Goal: Complete application form

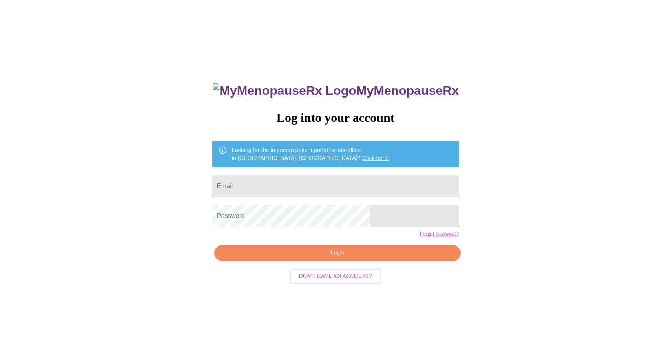
click at [269, 185] on input "Email" at bounding box center [335, 186] width 246 height 22
type input "[EMAIL_ADDRESS][DOMAIN_NAME]"
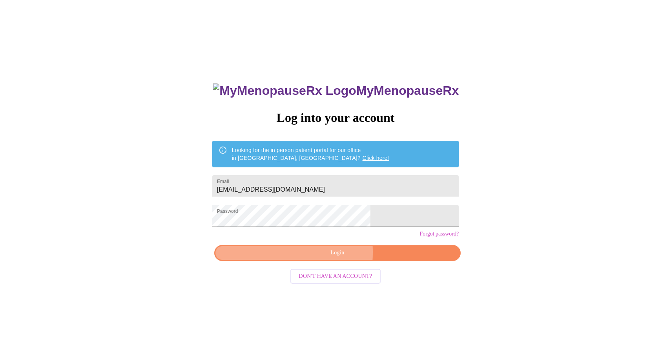
click at [284, 258] on span "Login" at bounding box center [337, 253] width 228 height 10
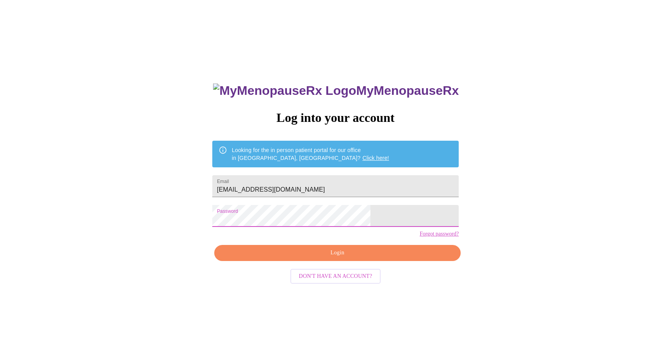
click at [229, 215] on div "MyMenopauseRx Log into your account Looking for the in person patient portal fo…" at bounding box center [335, 206] width 665 height 407
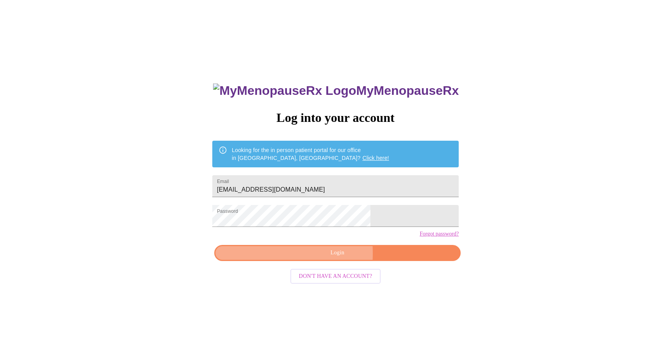
click at [267, 258] on span "Login" at bounding box center [337, 253] width 228 height 10
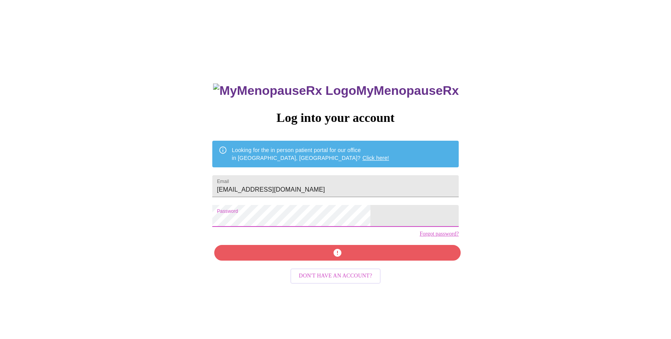
click at [234, 214] on div "MyMenopauseRx Log into your account Looking for the in person patient portal fo…" at bounding box center [335, 206] width 665 height 407
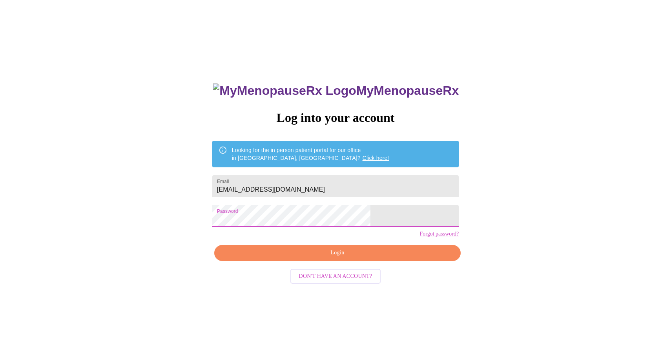
click at [274, 261] on button "Login" at bounding box center [337, 253] width 246 height 16
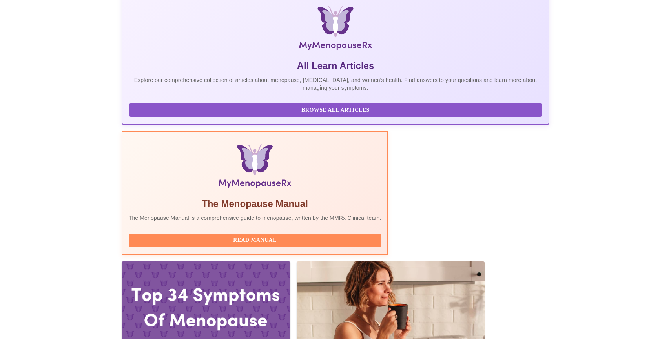
scroll to position [126, 0]
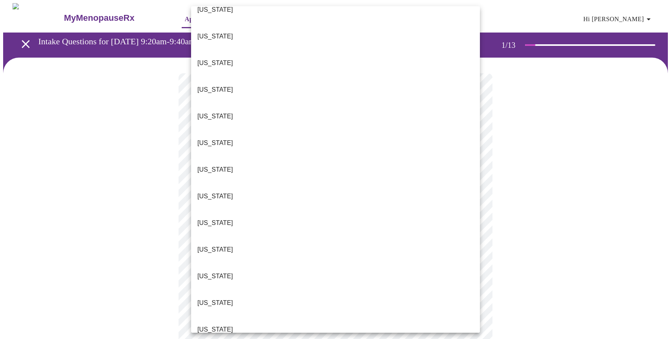
scroll to position [544, 0]
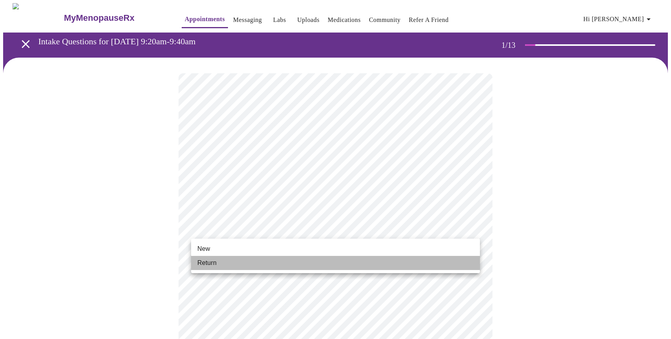
click at [207, 259] on span "Return" at bounding box center [206, 263] width 19 height 9
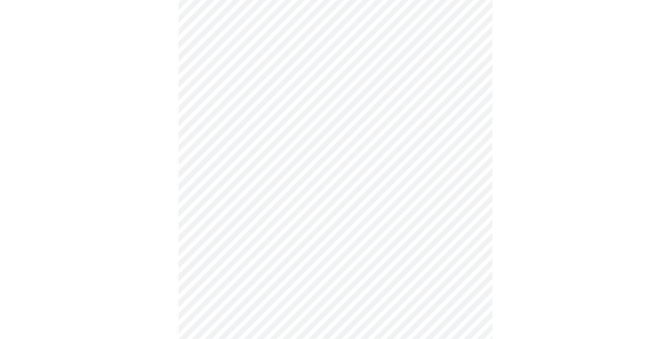
scroll to position [188, 0]
click at [160, 208] on div at bounding box center [335, 192] width 665 height 647
click at [154, 210] on div at bounding box center [335, 161] width 665 height 647
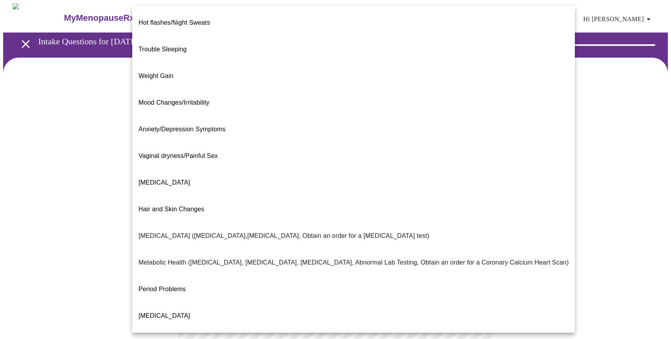
click at [276, 164] on body "MyMenopauseRx Appointments Messaging Labs Uploads Medications Community Refer a…" at bounding box center [335, 239] width 665 height 472
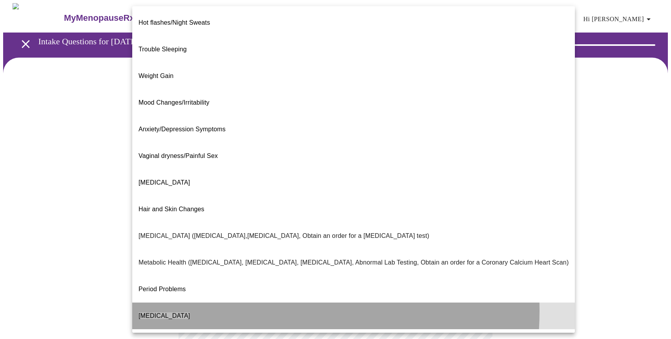
click at [235, 303] on li "[MEDICAL_DATA]" at bounding box center [353, 316] width 443 height 27
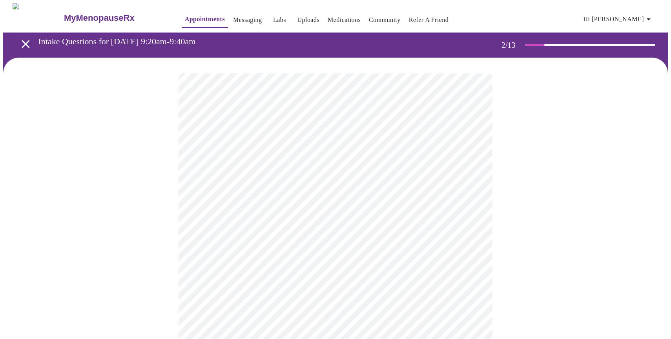
click at [173, 223] on div at bounding box center [335, 264] width 665 height 412
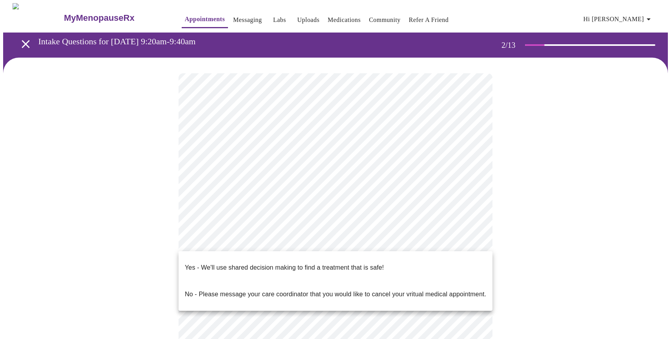
click at [213, 238] on body "MyMenopauseRx Appointments Messaging Labs Uploads Medications Community Refer a…" at bounding box center [335, 236] width 665 height 467
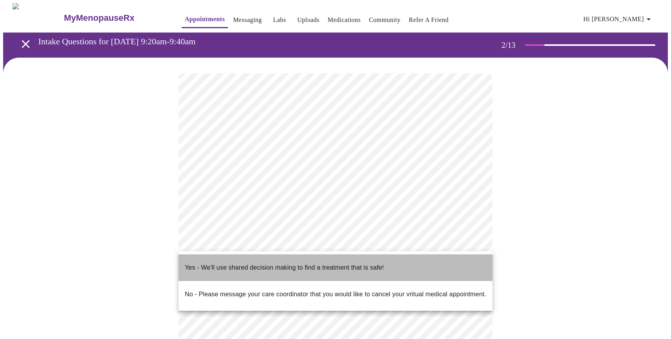
click at [211, 263] on p "Yes - We'll use shared decision making to find a treatment that is safe!" at bounding box center [284, 267] width 199 height 9
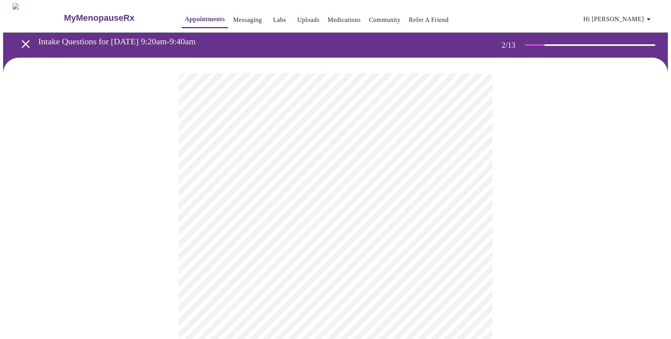
click at [168, 281] on div at bounding box center [335, 262] width 665 height 408
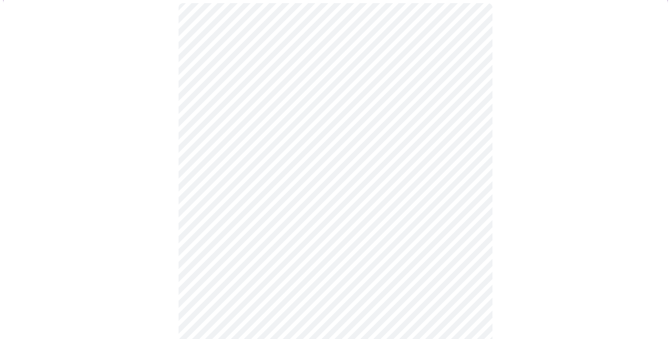
scroll to position [78, 0]
click at [158, 267] on div at bounding box center [335, 183] width 665 height 408
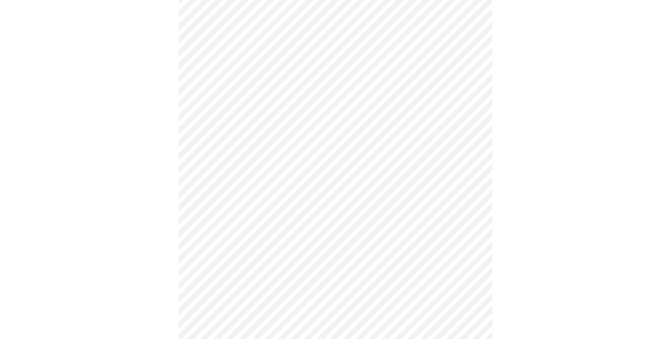
scroll to position [78, 0]
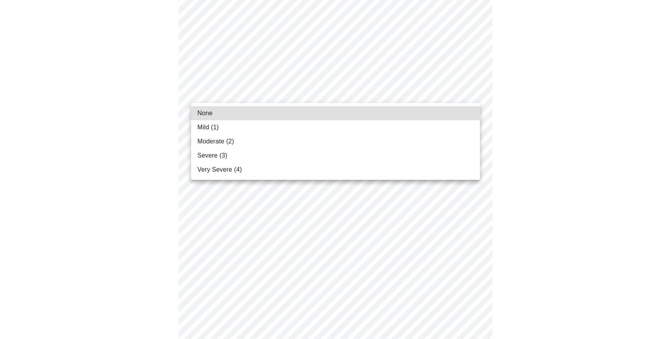
click at [230, 139] on span "Moderate (2)" at bounding box center [215, 141] width 36 height 9
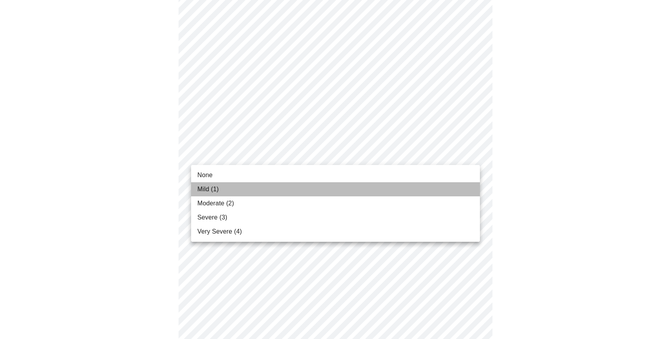
click at [211, 183] on li "Mild (1)" at bounding box center [335, 189] width 289 height 14
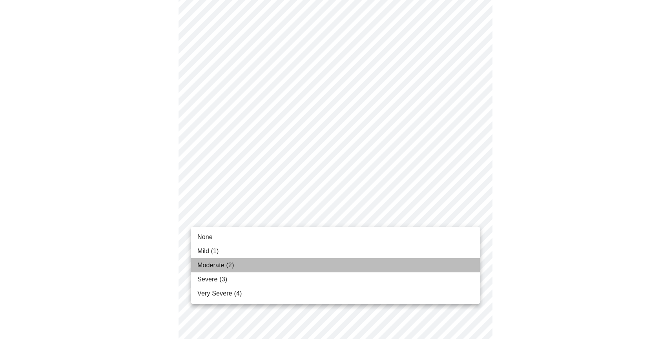
click at [207, 268] on span "Moderate (2)" at bounding box center [215, 265] width 36 height 9
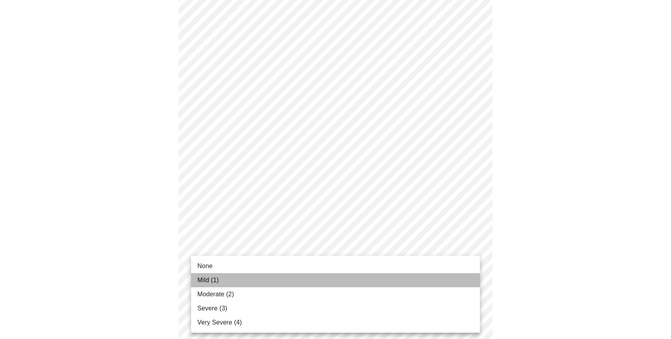
click at [204, 281] on span "Mild (1)" at bounding box center [208, 280] width 22 height 9
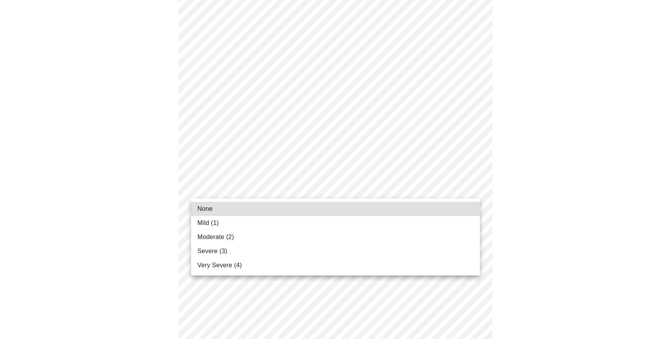
click at [300, 188] on body "MyMenopauseRx Appointments Messaging Labs Uploads Medications Community Refer a…" at bounding box center [335, 283] width 665 height 1000
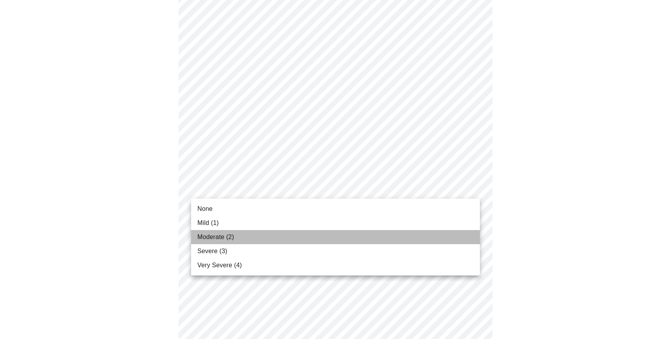
click at [218, 237] on span "Moderate (2)" at bounding box center [215, 237] width 36 height 9
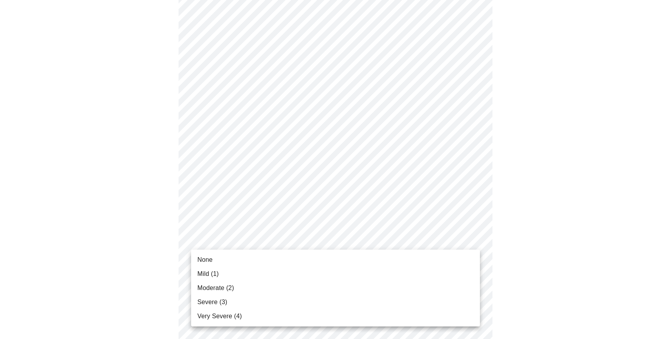
click at [215, 239] on body "MyMenopauseRx Appointments Messaging Labs Uploads Medications Community Refer a…" at bounding box center [335, 277] width 665 height 989
click at [208, 290] on span "Moderate (2)" at bounding box center [215, 288] width 36 height 9
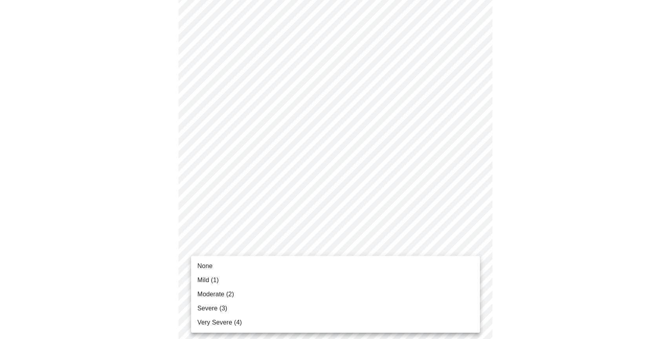
click at [210, 297] on body "MyMenopauseRx Appointments Messaging Labs Uploads Medications Community Refer a…" at bounding box center [335, 272] width 665 height 978
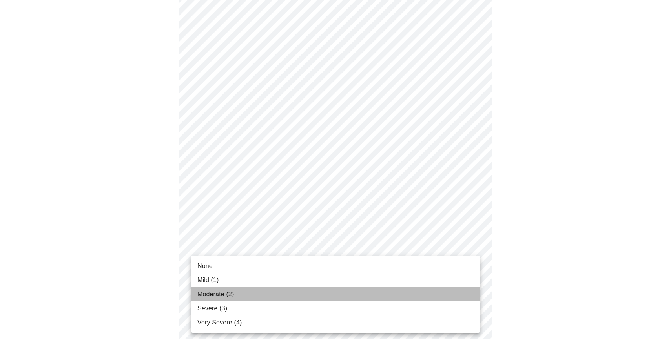
click at [210, 297] on span "Moderate (2)" at bounding box center [215, 294] width 36 height 9
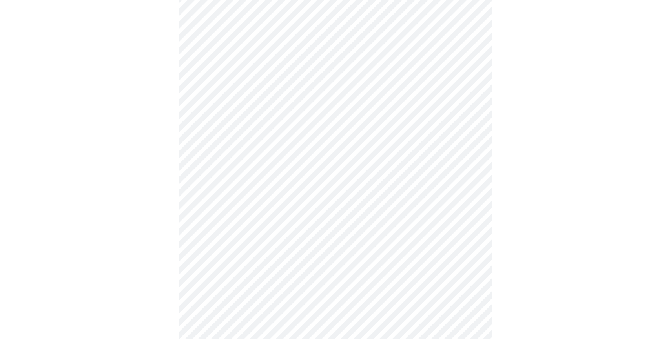
click at [500, 292] on div at bounding box center [335, 294] width 665 height 912
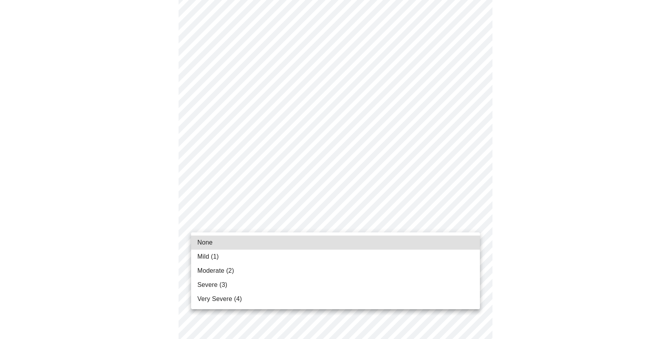
click at [259, 217] on body "MyMenopauseRx Appointments Messaging Labs Uploads Medications Community Refer a…" at bounding box center [335, 125] width 665 height 967
click at [230, 243] on li "None" at bounding box center [335, 243] width 289 height 14
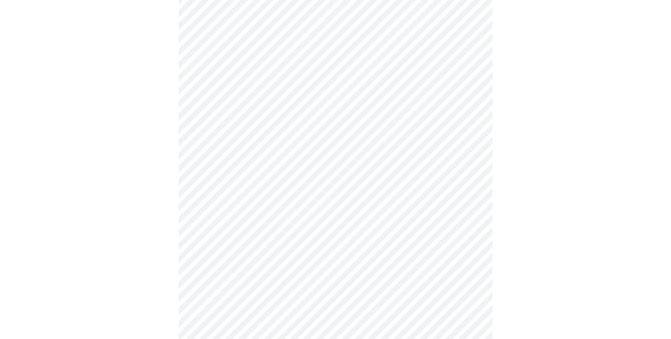
click at [512, 257] on div at bounding box center [335, 147] width 665 height 901
click at [217, 275] on body "MyMenopauseRx Appointments Messaging Labs Uploads Medications Community Refer a…" at bounding box center [335, 120] width 665 height 956
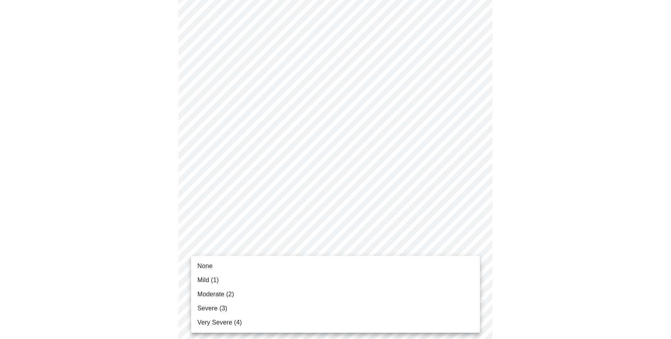
click at [210, 267] on span "None" at bounding box center [204, 266] width 15 height 9
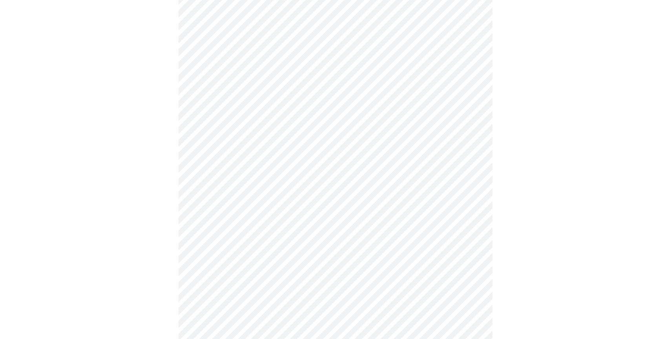
click at [547, 310] on div at bounding box center [335, 142] width 665 height 890
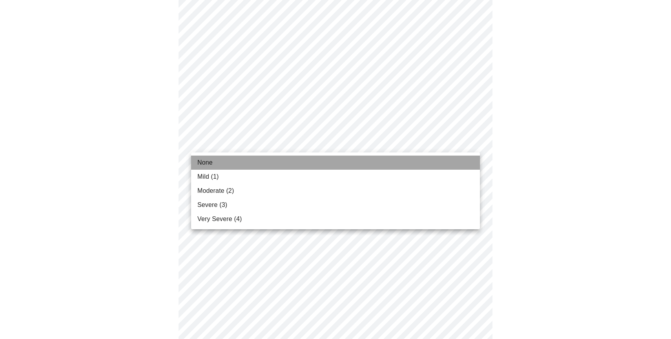
click at [217, 164] on li "None" at bounding box center [335, 163] width 289 height 14
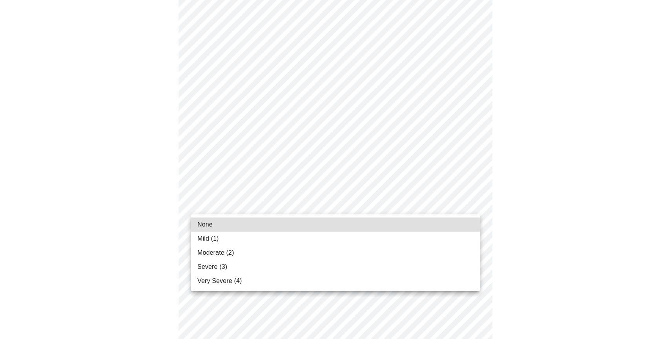
click at [214, 265] on span "Severe (3)" at bounding box center [212, 267] width 30 height 9
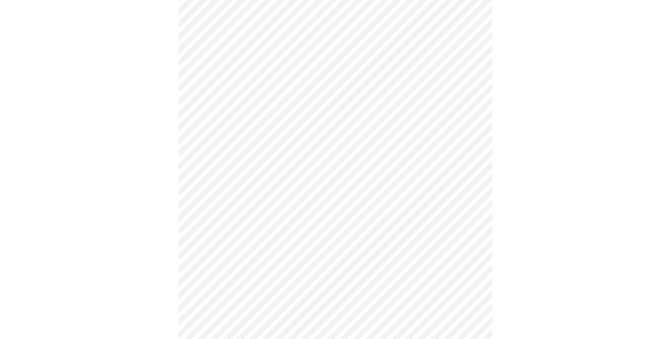
scroll to position [157, 0]
click at [178, 212] on div at bounding box center [335, 245] width 665 height 688
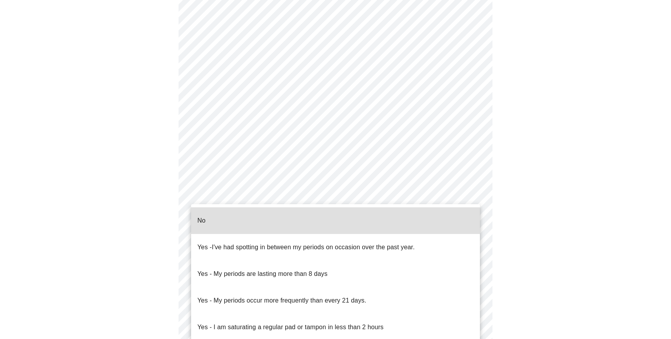
click at [221, 279] on body "MyMenopauseRx Appointments Messaging Labs Uploads Medications Community Refer a…" at bounding box center [335, 201] width 665 height 743
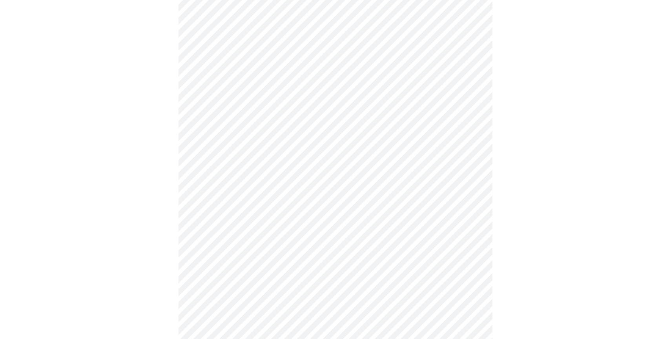
click at [509, 297] on div at bounding box center [335, 227] width 665 height 684
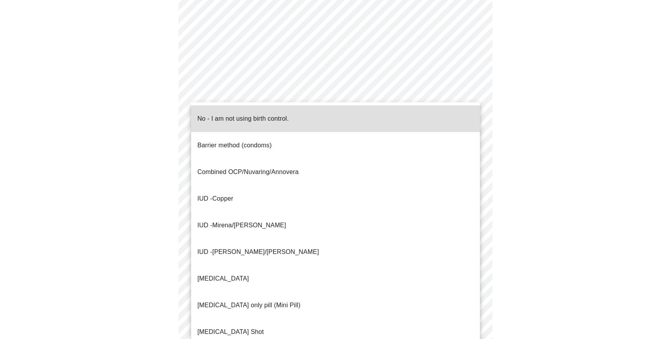
click at [296, 257] on body "MyMenopauseRx Appointments Messaging Labs Uploads Medications Community Refer a…" at bounding box center [335, 121] width 665 height 738
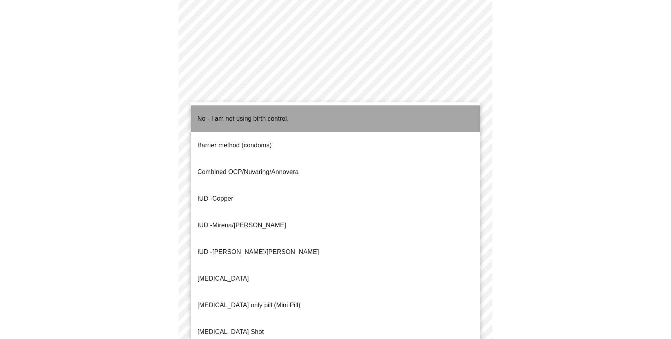
click at [268, 114] on p "No - I am not using birth control." at bounding box center [242, 118] width 91 height 9
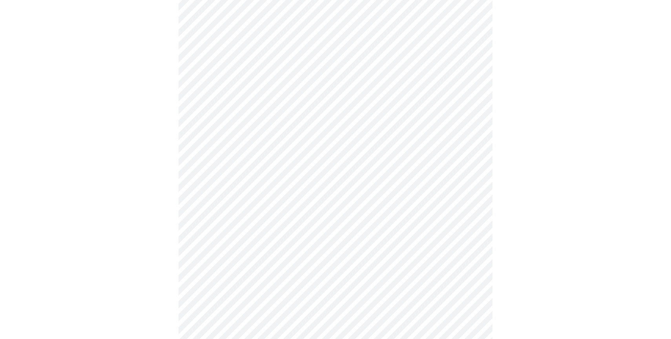
click at [510, 259] on div at bounding box center [335, 146] width 665 height 679
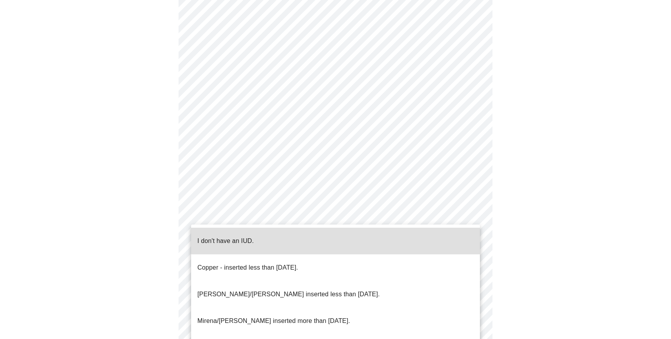
click at [407, 222] on body "MyMenopauseRx Appointments Messaging Labs Uploads Medications Community Refer a…" at bounding box center [335, 24] width 665 height 733
click at [392, 233] on li "I don't have an IUD." at bounding box center [335, 241] width 289 height 27
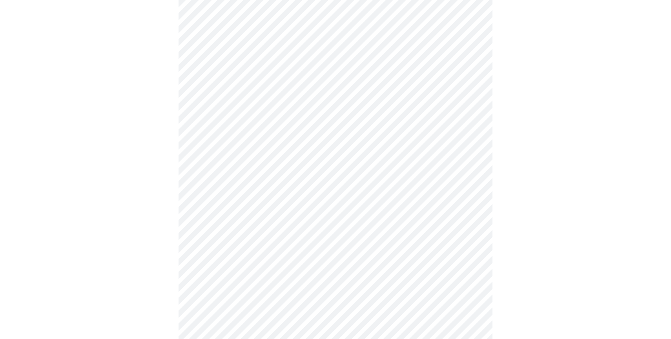
click at [358, 274] on body "MyMenopauseRx Appointments Messaging Labs Uploads Medications Community Refer a…" at bounding box center [335, 22] width 665 height 729
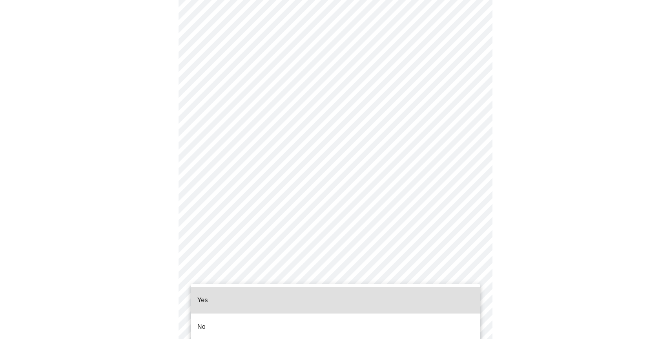
click at [342, 296] on li "Yes" at bounding box center [335, 300] width 289 height 27
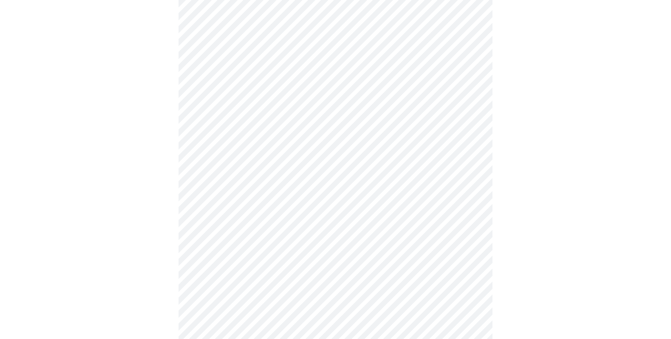
scroll to position [0, 0]
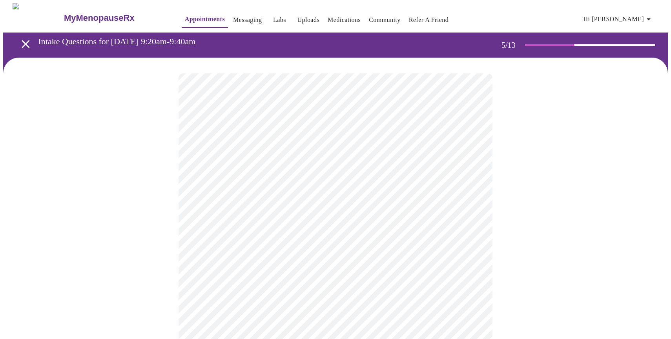
click at [126, 221] on div at bounding box center [335, 320] width 665 height 525
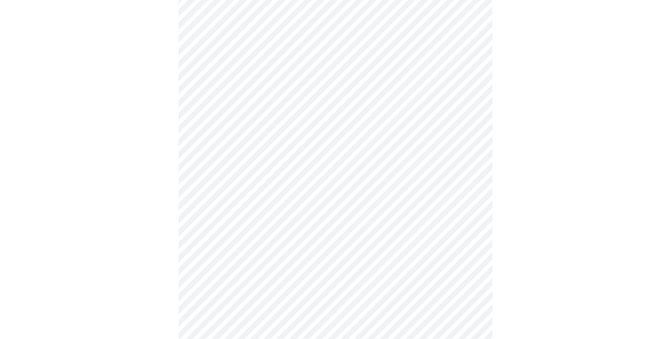
scroll to position [78, 0]
click at [171, 210] on div at bounding box center [335, 241] width 665 height 525
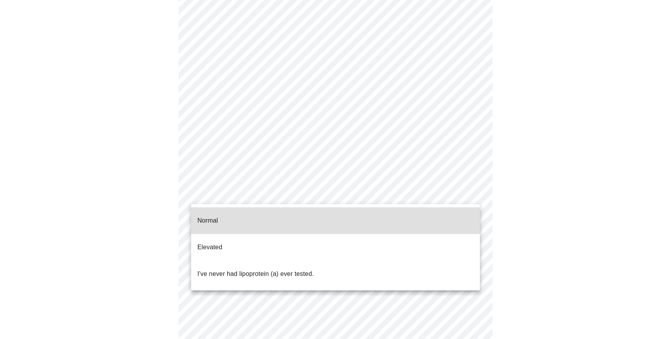
click at [197, 198] on body "MyMenopauseRx Appointments Messaging Labs Uploads Medications Community Refer a…" at bounding box center [335, 215] width 665 height 580
click at [200, 270] on p "I've never had lipoprotein (a) ever tested." at bounding box center [255, 274] width 117 height 9
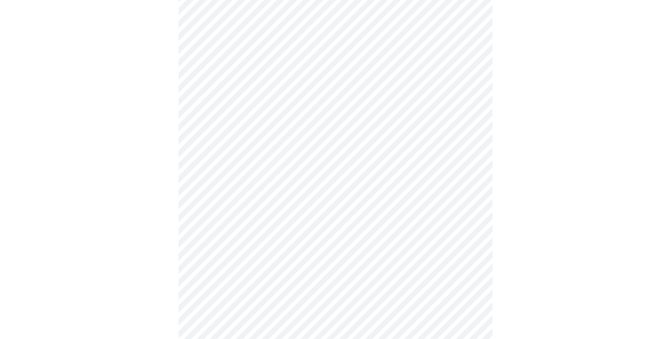
click at [167, 274] on div at bounding box center [335, 239] width 665 height 521
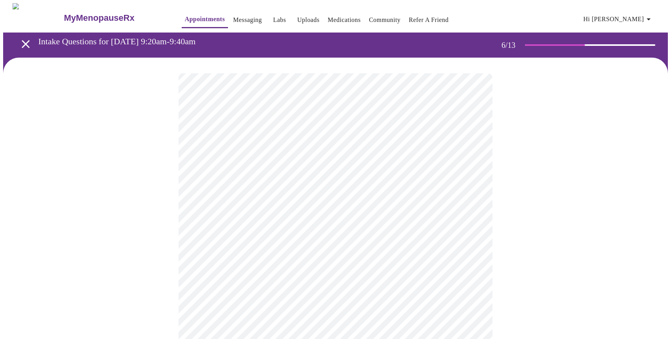
click at [156, 241] on div at bounding box center [335, 238] width 665 height 360
click at [498, 291] on div at bounding box center [335, 229] width 665 height 343
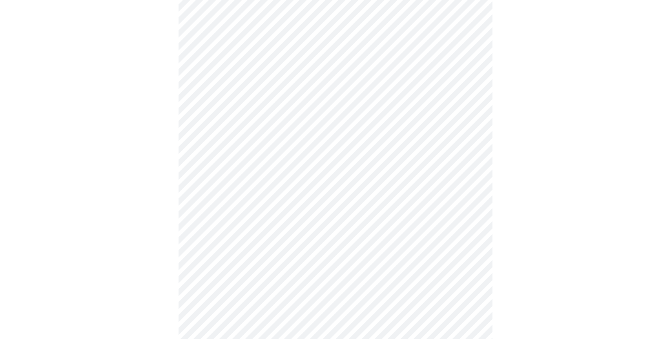
scroll to position [1947, 0]
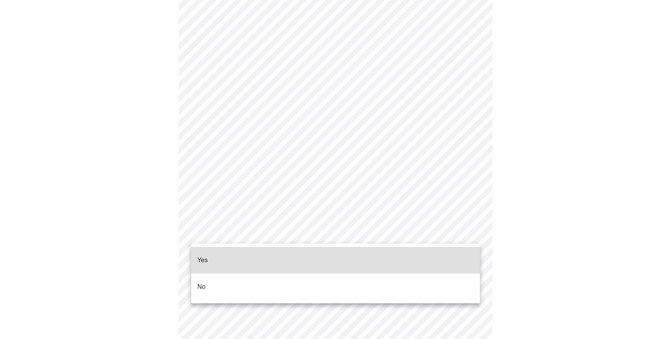
click at [307, 274] on li "No" at bounding box center [335, 287] width 289 height 27
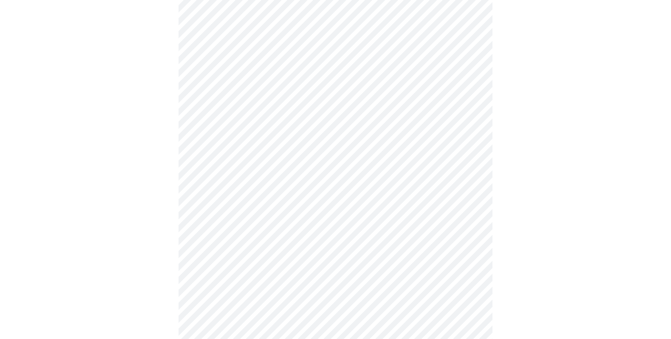
scroll to position [251, 0]
click at [171, 75] on div at bounding box center [335, 157] width 665 height 701
click at [155, 115] on div at bounding box center [335, 125] width 665 height 701
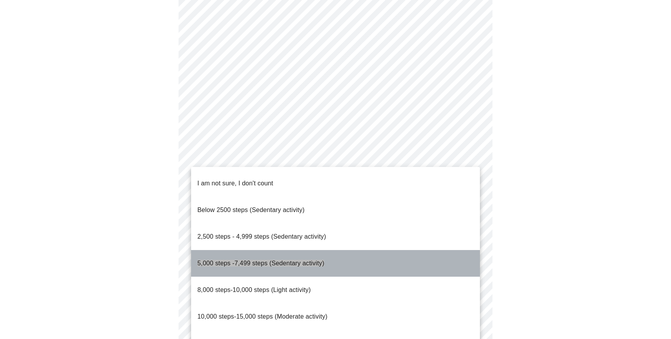
click at [366, 250] on li "5,000 steps -7,499 steps (Sedentary activity)" at bounding box center [335, 263] width 289 height 27
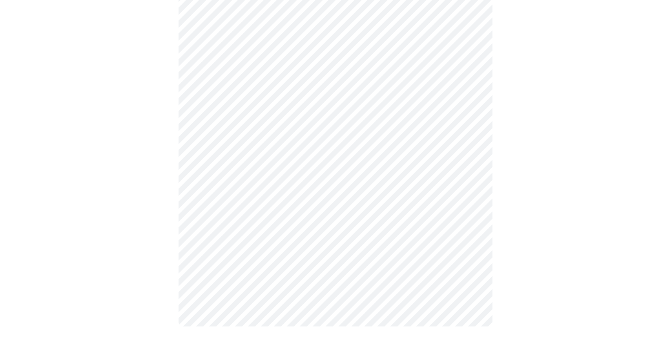
scroll to position [0, 0]
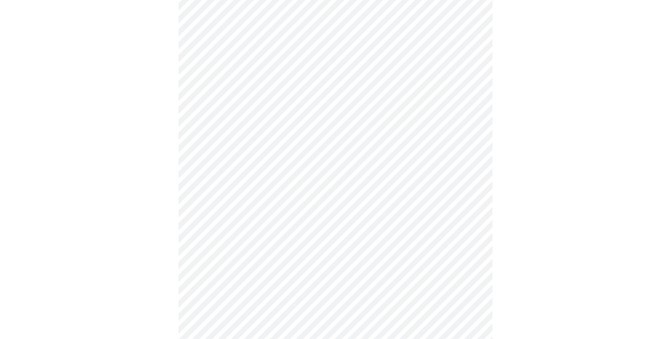
scroll to position [408, 0]
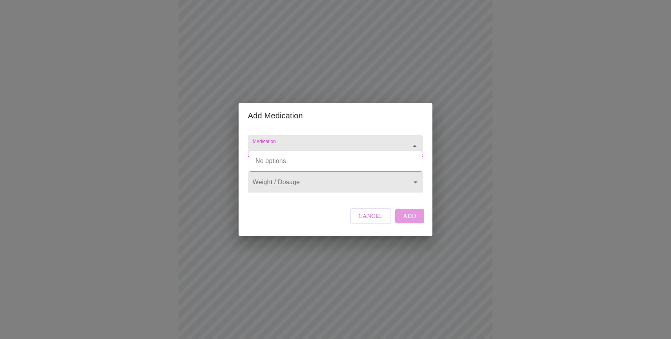
click at [300, 143] on input "Medication" at bounding box center [324, 150] width 146 height 15
type input "zepbound"
click at [313, 183] on body "MyMenopauseRx Appointments Messaging Labs Uploads Medications Community Refer a…" at bounding box center [335, 108] width 665 height 1026
click at [313, 183] on div at bounding box center [335, 169] width 671 height 339
click at [308, 209] on div "Medication Weight / Dosage ​ Cancel Add" at bounding box center [335, 182] width 181 height 108
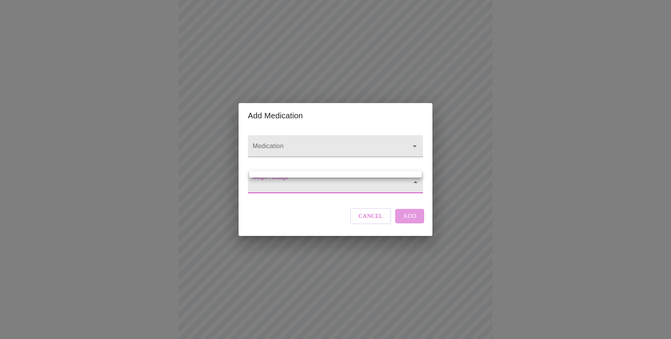
click at [306, 186] on body "MyMenopauseRx Appointments Messaging Labs Uploads Medications Community Refer a…" at bounding box center [335, 108] width 665 height 1026
click at [311, 228] on div at bounding box center [335, 169] width 671 height 339
click at [319, 181] on body "MyMenopauseRx Appointments Messaging Labs Uploads Medications Community Refer a…" at bounding box center [335, 108] width 665 height 1026
click at [316, 193] on div at bounding box center [335, 169] width 671 height 339
click at [411, 182] on body "MyMenopauseRx Appointments Messaging Labs Uploads Medications Community Refer a…" at bounding box center [335, 108] width 665 height 1026
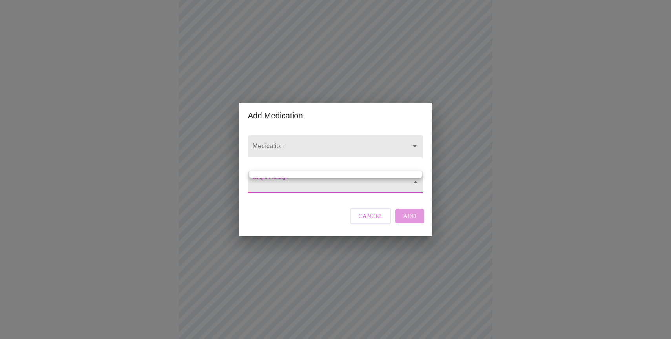
click at [296, 223] on div at bounding box center [335, 169] width 671 height 339
click at [283, 183] on body "MyMenopauseRx Appointments Messaging Labs Uploads Medications Community Refer a…" at bounding box center [335, 108] width 665 height 1026
click at [398, 211] on div at bounding box center [335, 169] width 671 height 339
click at [325, 184] on body "MyMenopauseRx Appointments Messaging Labs Uploads Medications Community Refer a…" at bounding box center [335, 108] width 665 height 1026
click at [412, 139] on div at bounding box center [335, 169] width 671 height 339
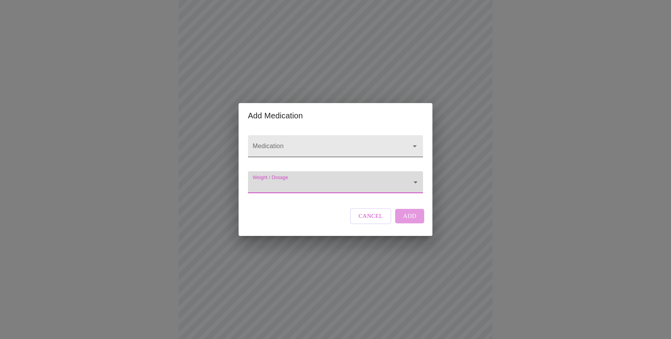
click at [410, 142] on icon "Open" at bounding box center [414, 146] width 9 height 9
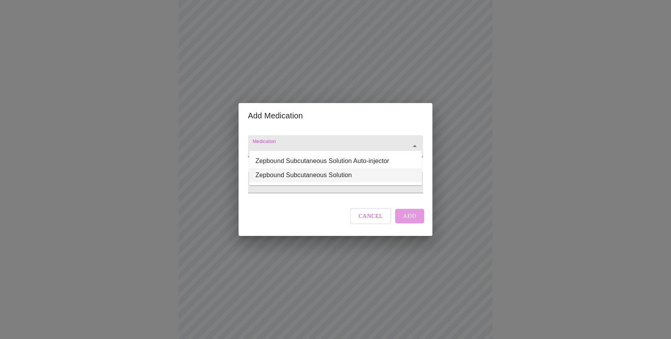
click at [391, 173] on li "Zepbound Subcutaneous Solution" at bounding box center [335, 175] width 173 height 14
type input "Zepbound Subcutaneous Solution"
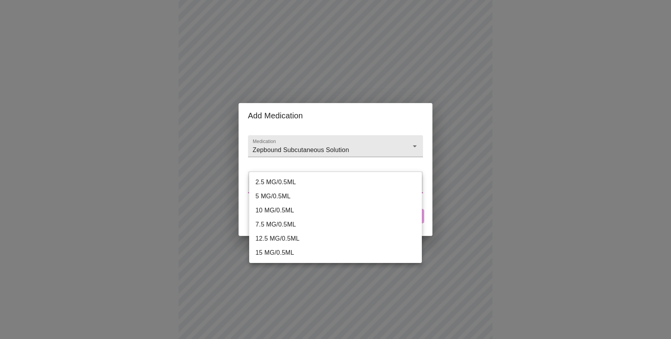
click at [362, 186] on body "MyMenopauseRx Appointments Messaging Labs Uploads Medications Community Refer a…" at bounding box center [335, 108] width 665 height 1026
click at [297, 224] on li "7.5 MG/0.5ML" at bounding box center [335, 225] width 173 height 14
type input "7.5 MG/0.5ML"
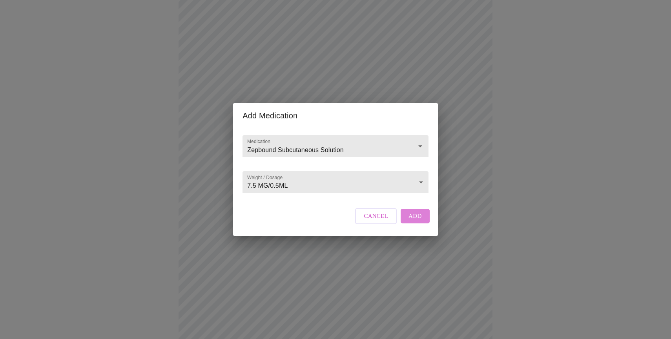
click at [414, 221] on span "Add" at bounding box center [415, 216] width 13 height 10
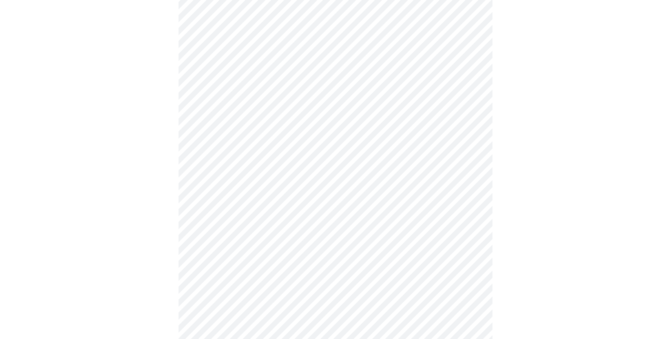
click at [520, 244] on div at bounding box center [335, 150] width 665 height 1000
